Goal: Find specific page/section: Find specific page/section

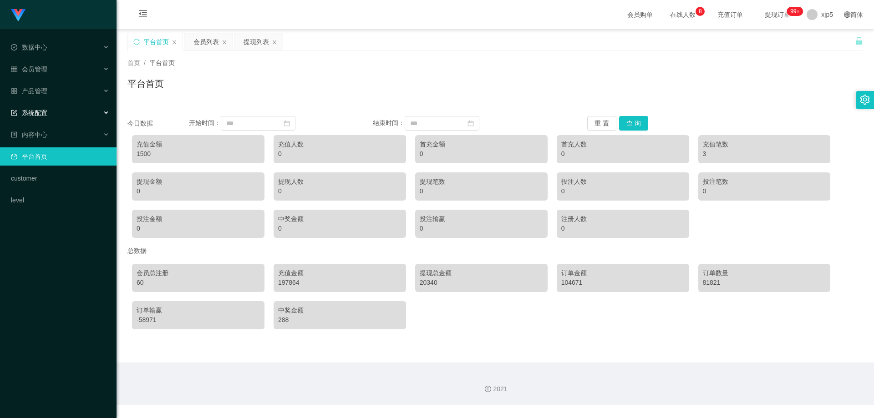
click at [54, 115] on div "系统配置" at bounding box center [58, 113] width 116 height 18
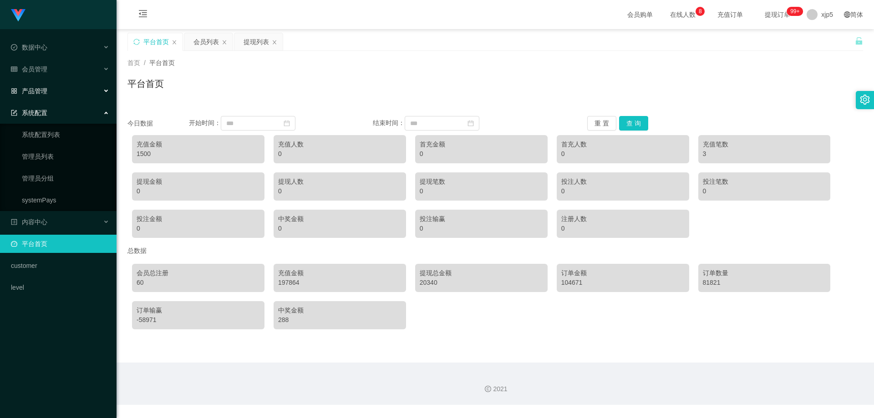
click at [51, 85] on div "产品管理" at bounding box center [58, 91] width 116 height 18
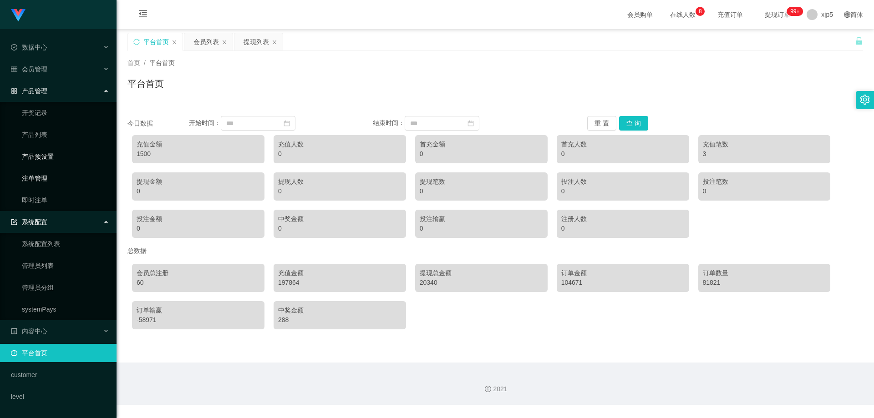
drag, startPoint x: 49, startPoint y: 160, endPoint x: 98, endPoint y: 172, distance: 50.3
click at [49, 159] on link "产品预设置" at bounding box center [65, 156] width 87 height 18
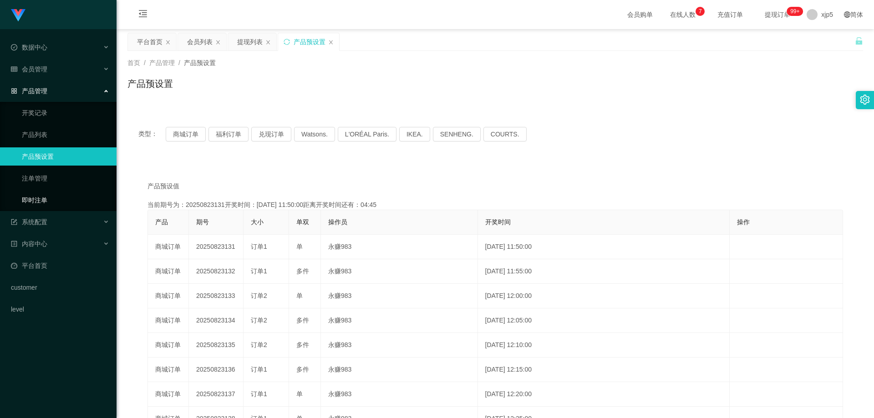
click at [45, 201] on link "即时注单" at bounding box center [65, 200] width 87 height 18
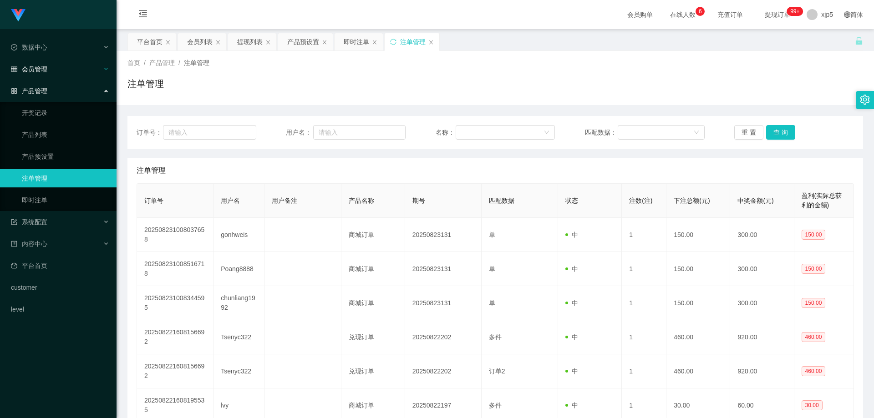
click at [37, 68] on span "会员管理" at bounding box center [29, 69] width 36 height 7
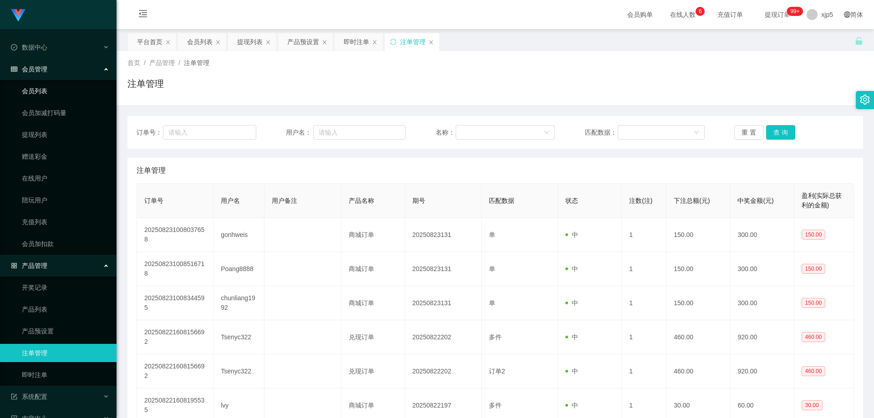
click at [47, 87] on link "会员列表" at bounding box center [65, 91] width 87 height 18
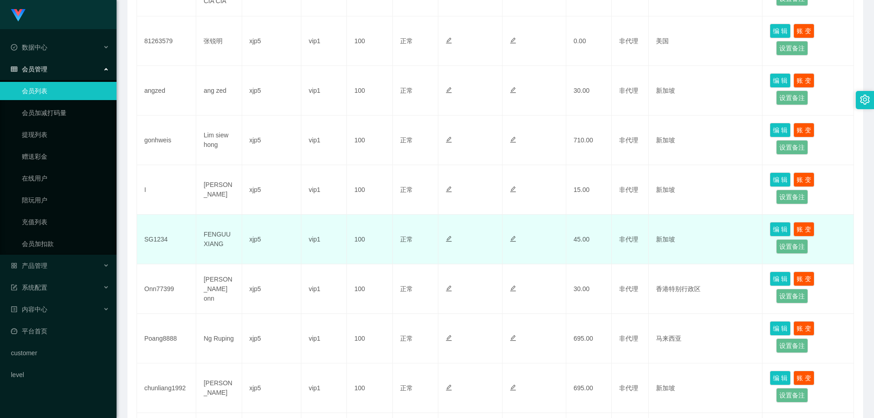
scroll to position [318, 0]
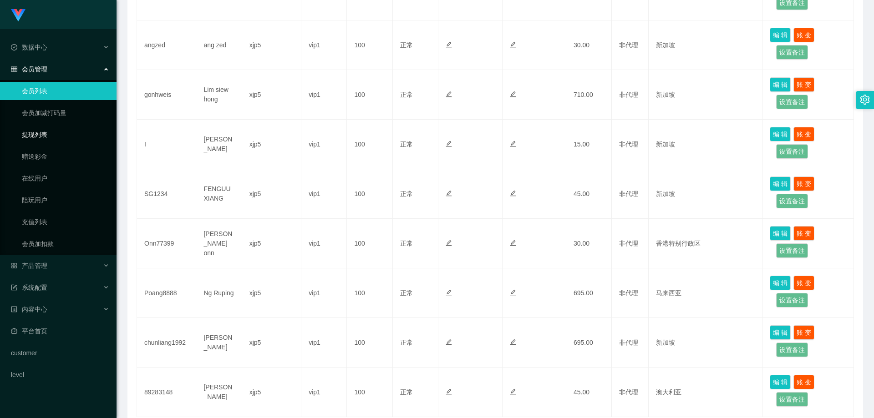
click at [45, 136] on link "提现列表" at bounding box center [65, 135] width 87 height 18
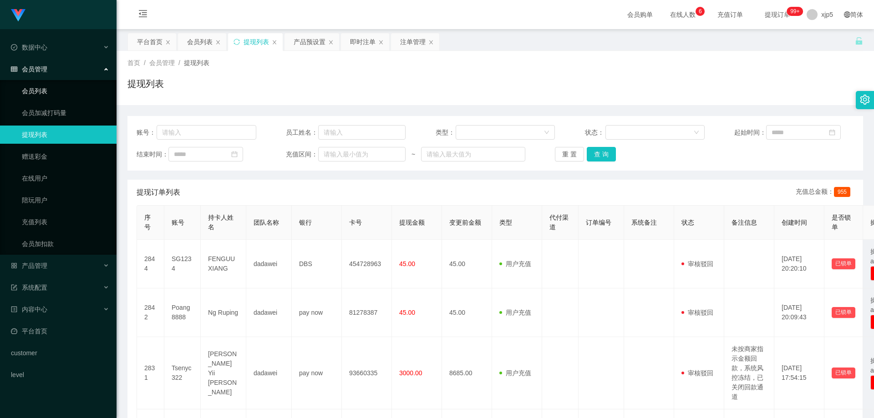
click at [40, 94] on link "会员列表" at bounding box center [65, 91] width 87 height 18
